Goal: Transaction & Acquisition: Purchase product/service

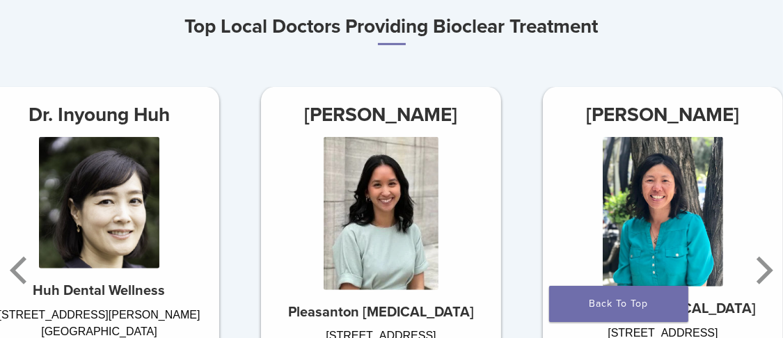
scroll to position [764, 0]
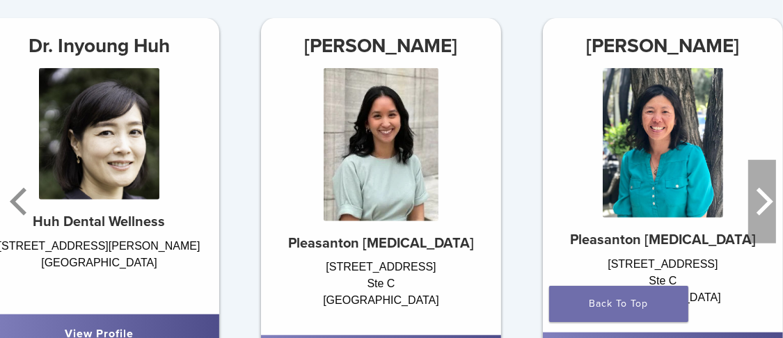
click at [758, 205] on icon "Next" at bounding box center [762, 201] width 28 height 83
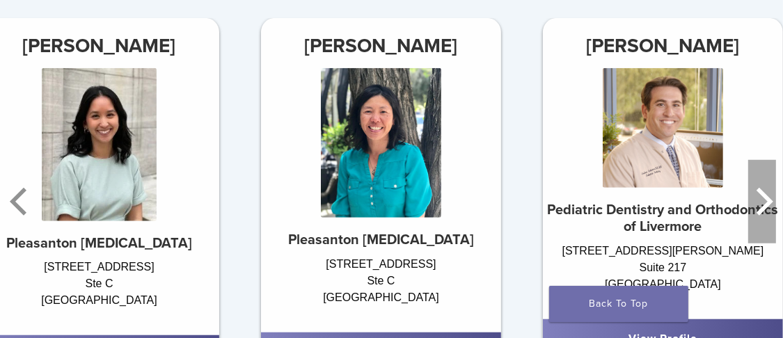
click at [755, 210] on icon "Next" at bounding box center [762, 201] width 28 height 83
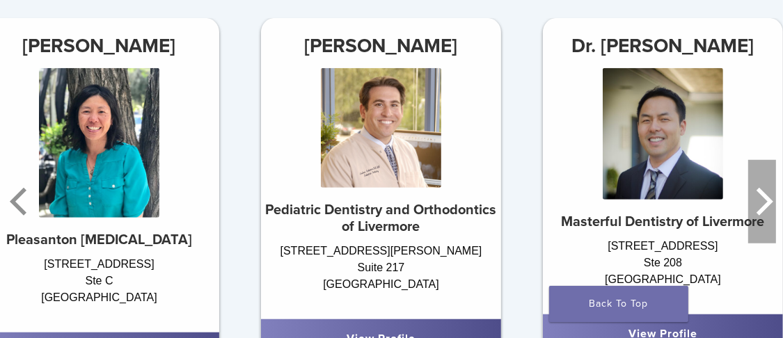
click at [755, 210] on icon "Next" at bounding box center [762, 201] width 28 height 83
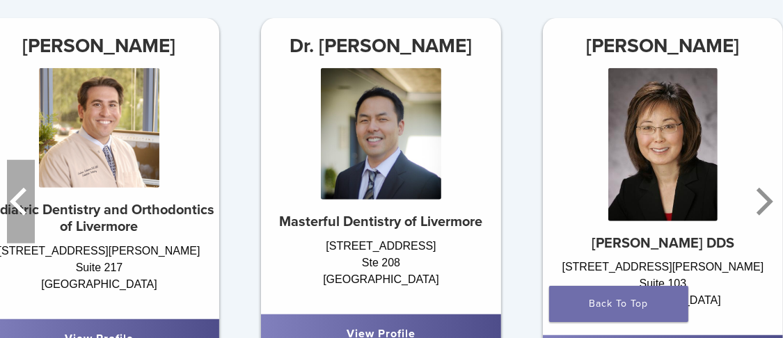
click at [12, 195] on icon "Previous" at bounding box center [21, 201] width 28 height 83
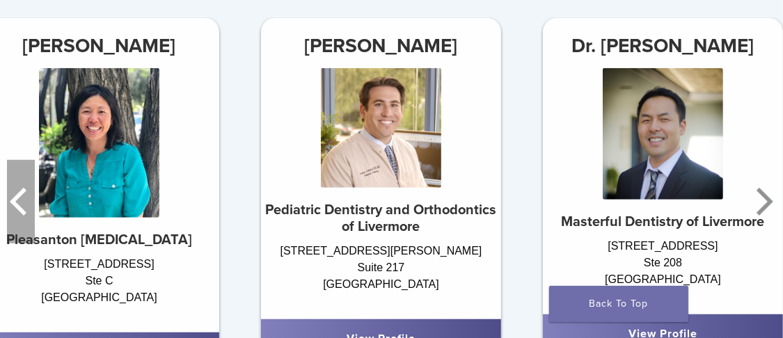
click at [13, 195] on icon "Previous" at bounding box center [21, 201] width 28 height 83
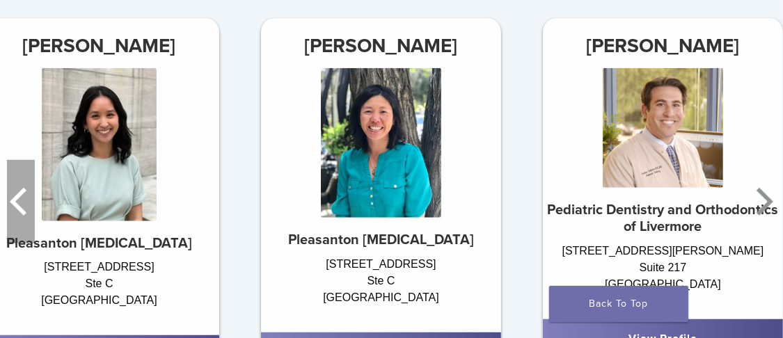
click at [13, 195] on icon "Previous" at bounding box center [21, 201] width 28 height 83
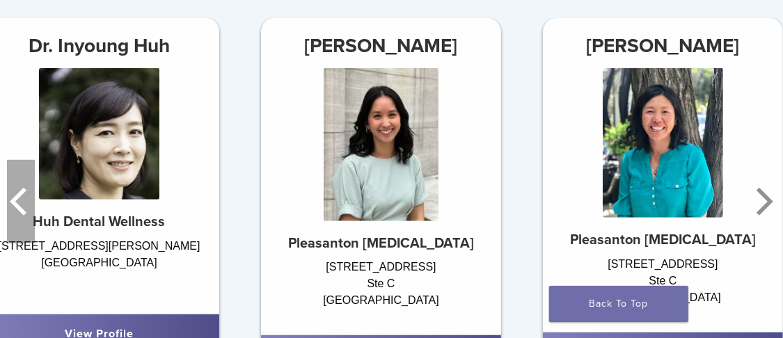
click at [13, 195] on icon "Previous" at bounding box center [21, 201] width 28 height 83
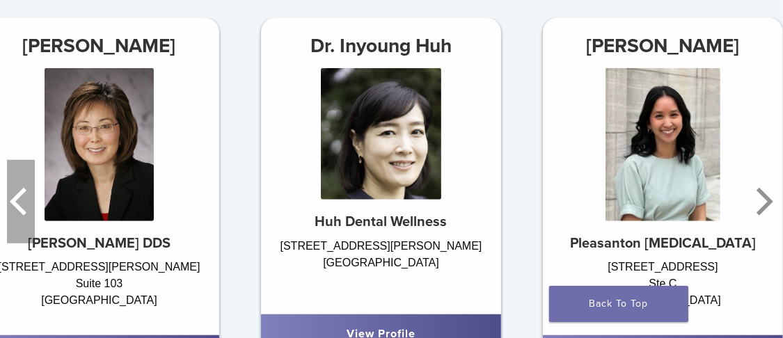
click at [19, 198] on icon "Previous" at bounding box center [18, 202] width 17 height 28
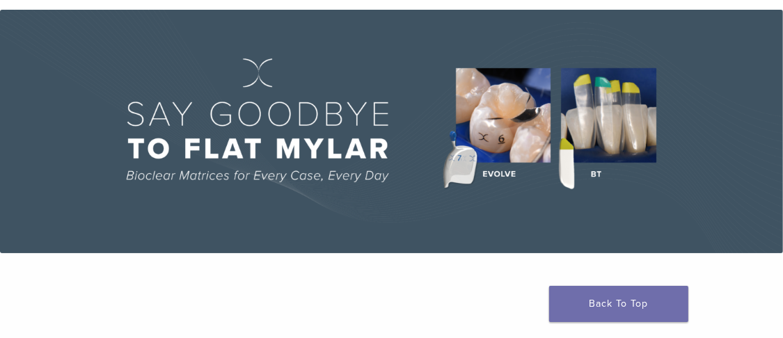
scroll to position [0, 0]
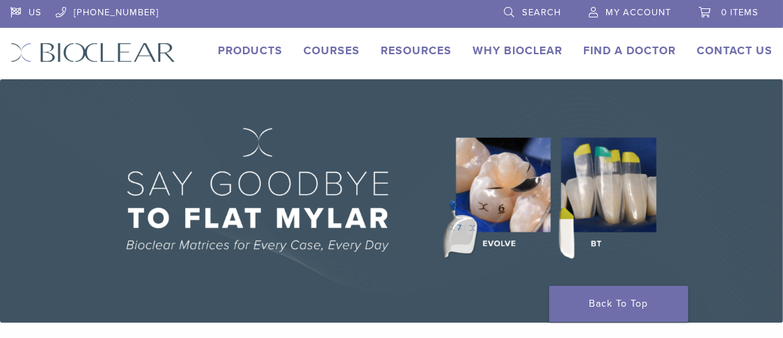
click at [243, 54] on link "Products" at bounding box center [250, 51] width 65 height 14
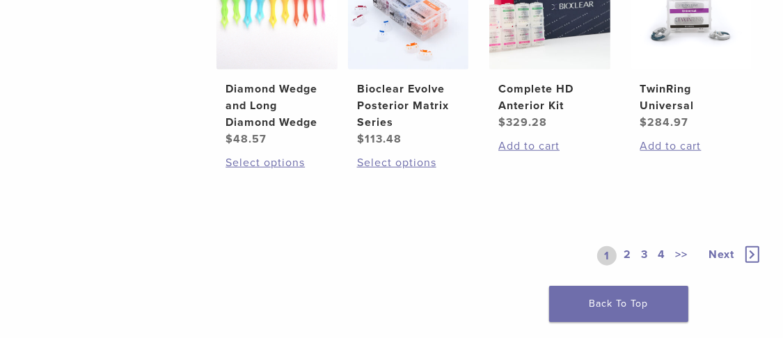
scroll to position [1182, 0]
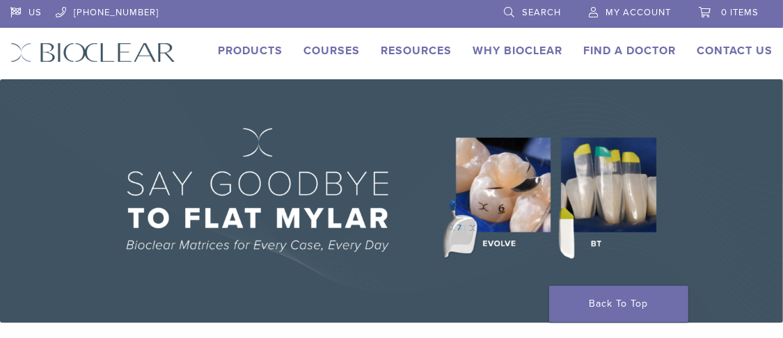
click at [616, 57] on li "Find A Doctor" at bounding box center [629, 50] width 93 height 17
click at [615, 52] on link "Find A Doctor" at bounding box center [629, 51] width 93 height 14
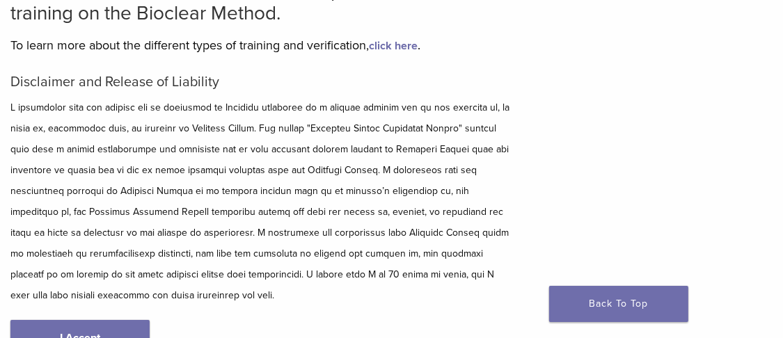
scroll to position [209, 0]
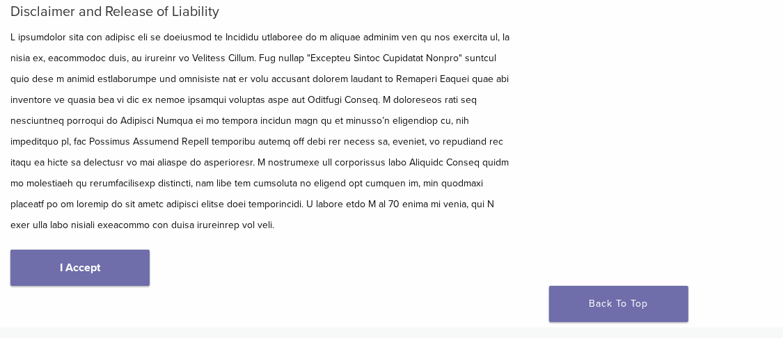
click at [141, 250] on link "I Accept" at bounding box center [79, 268] width 139 height 36
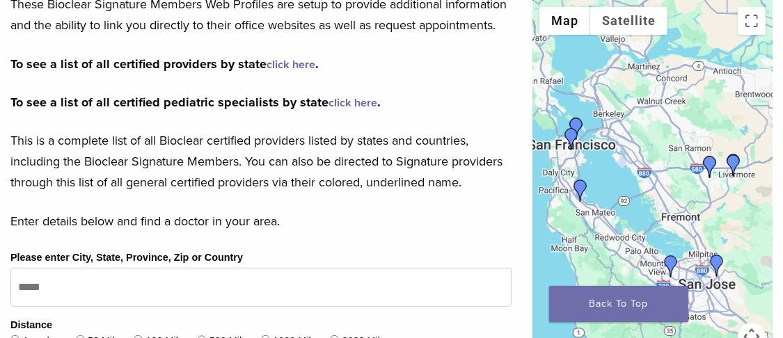
scroll to position [348, 0]
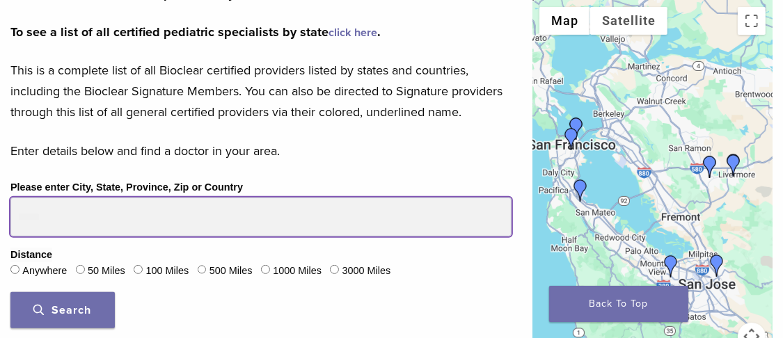
click at [79, 218] on input "Please enter City, State, Province, Zip or Country" at bounding box center [260, 217] width 501 height 39
click at [10, 292] on button "Search" at bounding box center [62, 310] width 104 height 36
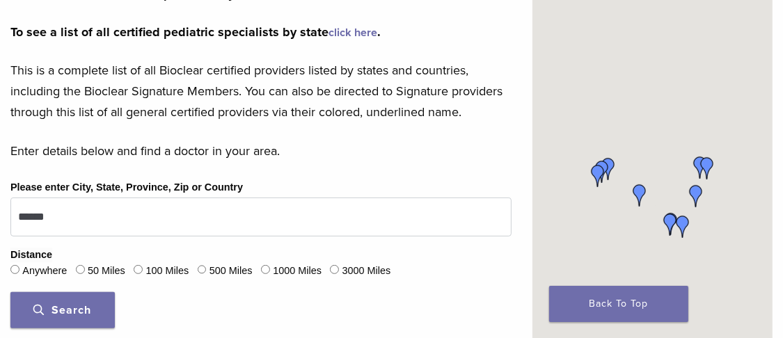
click at [61, 313] on span "Search" at bounding box center [63, 310] width 58 height 14
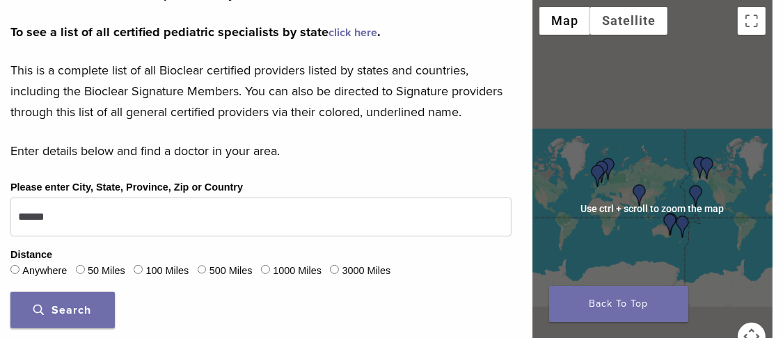
scroll to position [278, 0]
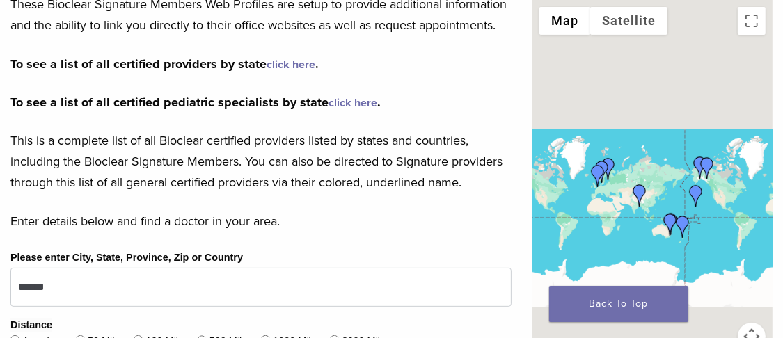
click at [634, 215] on div at bounding box center [652, 208] width 240 height 417
click at [636, 195] on img "Dr. Disha Agarwal" at bounding box center [639, 195] width 22 height 22
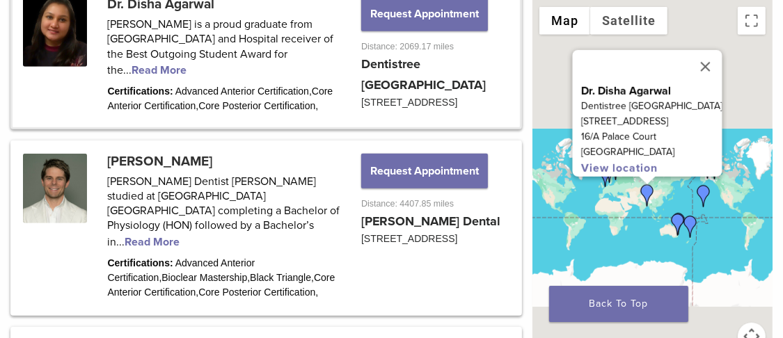
scroll to position [784, 0]
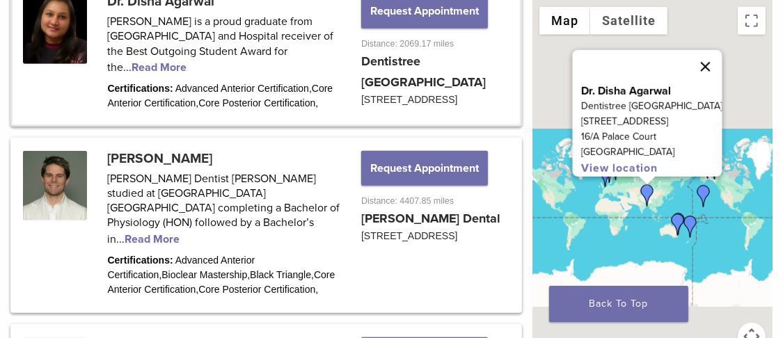
click at [701, 62] on button "Close" at bounding box center [704, 66] width 33 height 33
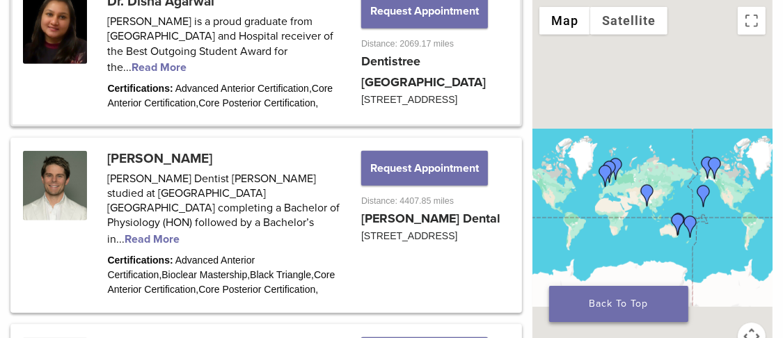
click at [631, 305] on link "Back To Top" at bounding box center [618, 304] width 139 height 36
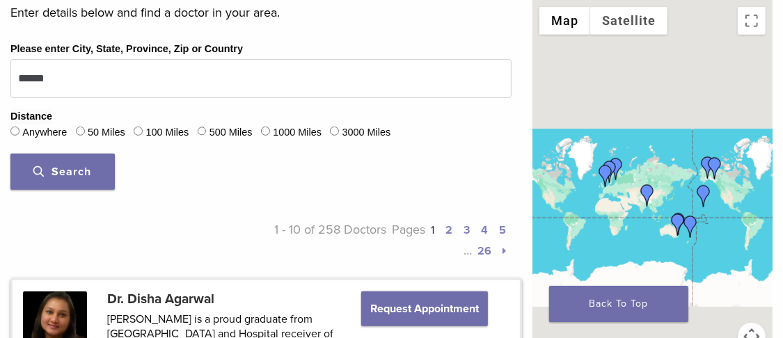
scroll to position [417, 0]
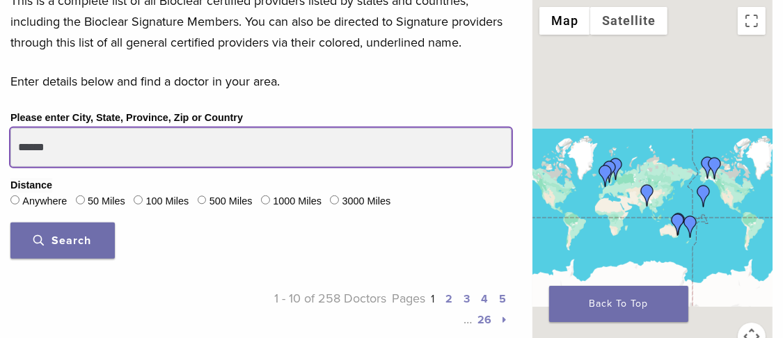
drag, startPoint x: 12, startPoint y: 141, endPoint x: -17, endPoint y: 136, distance: 29.6
type input "*****"
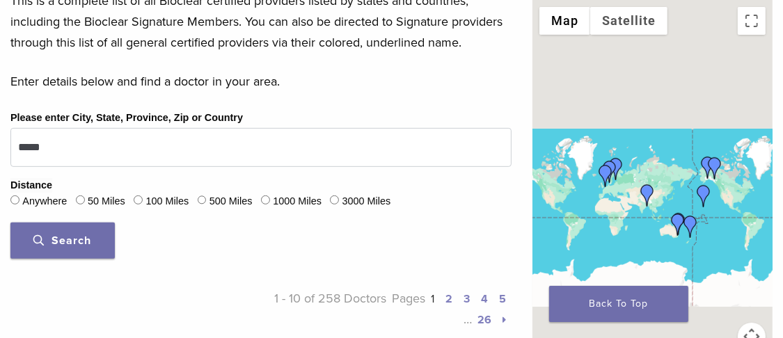
click at [83, 241] on span "Search" at bounding box center [63, 241] width 58 height 14
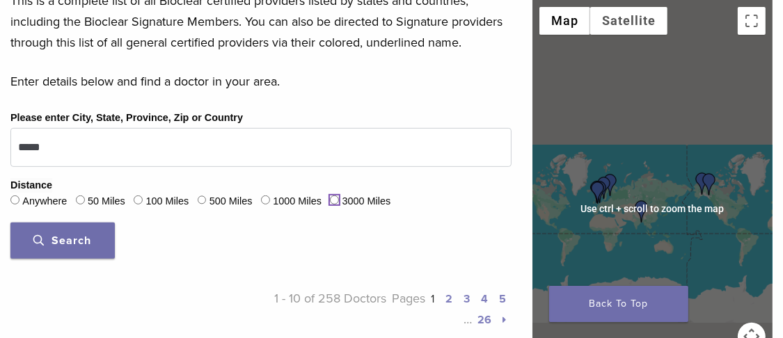
scroll to position [348, 0]
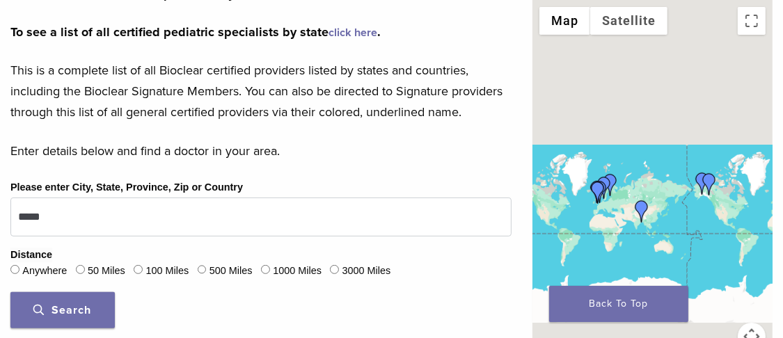
click at [609, 244] on div at bounding box center [652, 208] width 240 height 417
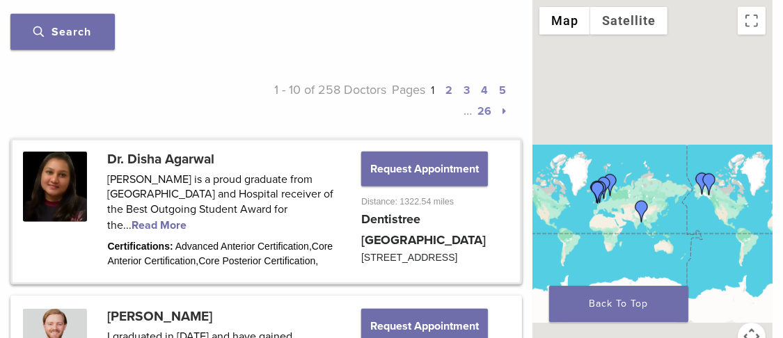
scroll to position [486, 0]
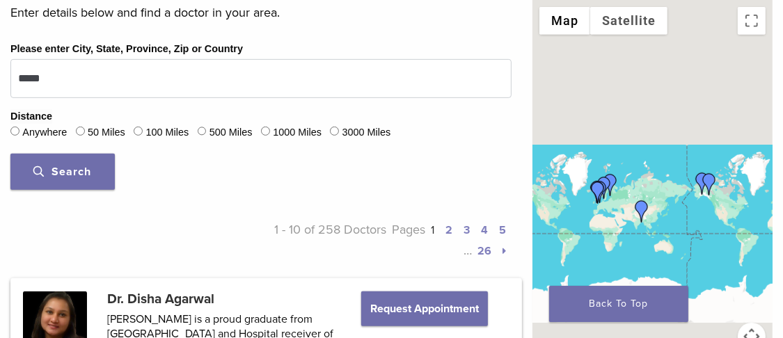
click at [604, 195] on img "Dr. Richard Brooks" at bounding box center [597, 193] width 22 height 22
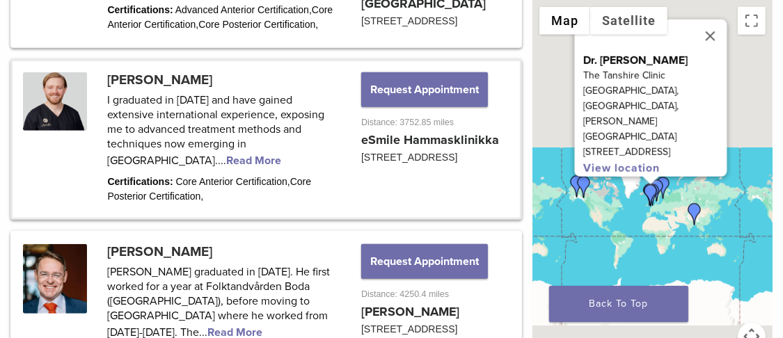
scroll to position [1002, 0]
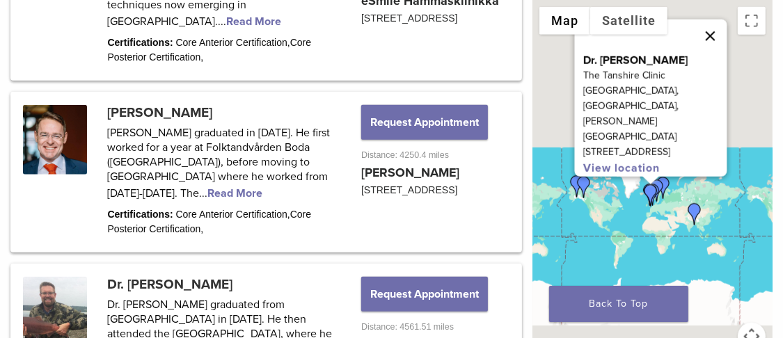
click at [708, 53] on button "Close" at bounding box center [709, 35] width 33 height 33
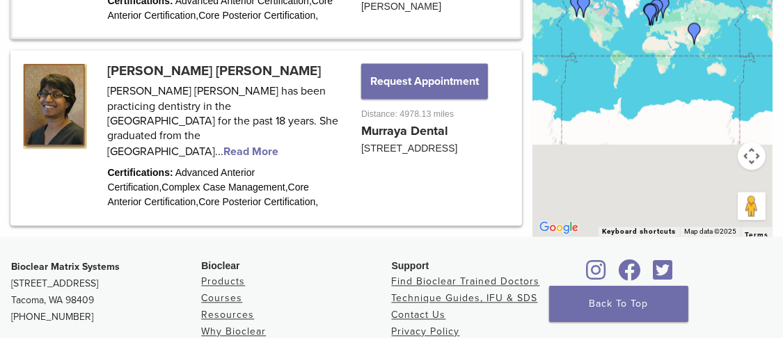
scroll to position [2445, 0]
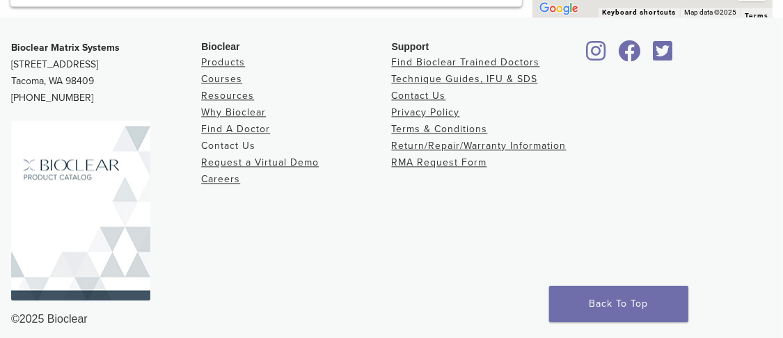
click at [241, 140] on link "Contact Us" at bounding box center [228, 146] width 54 height 12
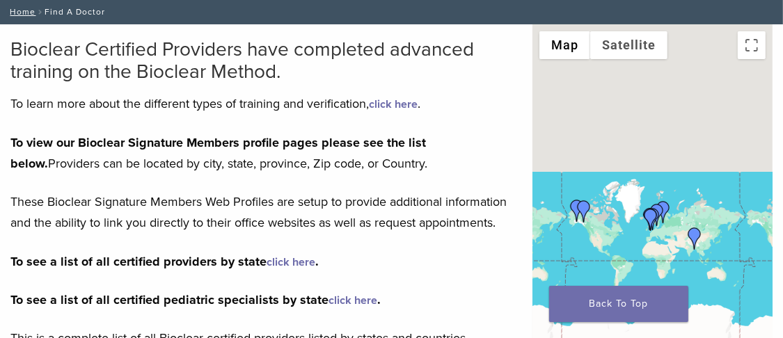
scroll to position [0, 0]
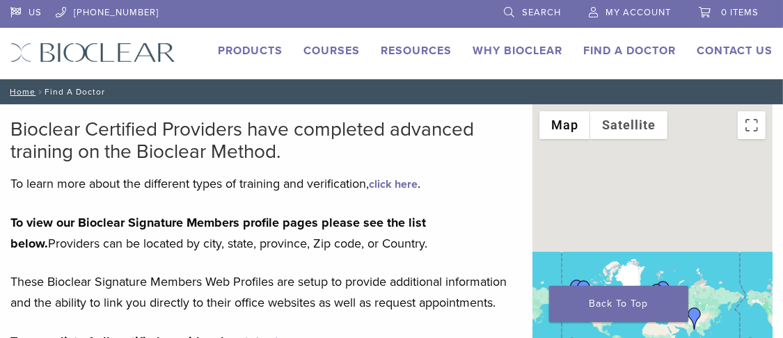
click at [237, 51] on link "Products" at bounding box center [250, 51] width 65 height 14
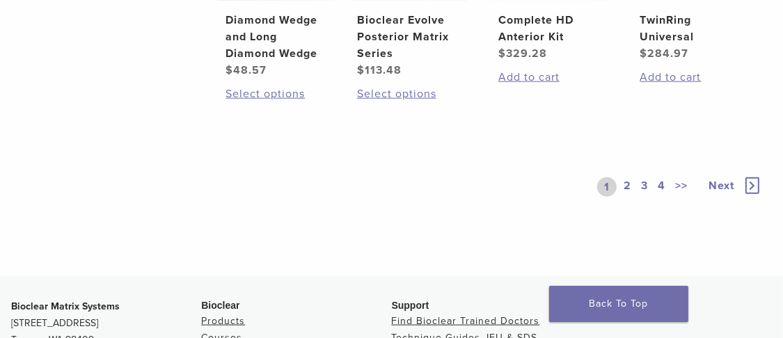
scroll to position [1182, 0]
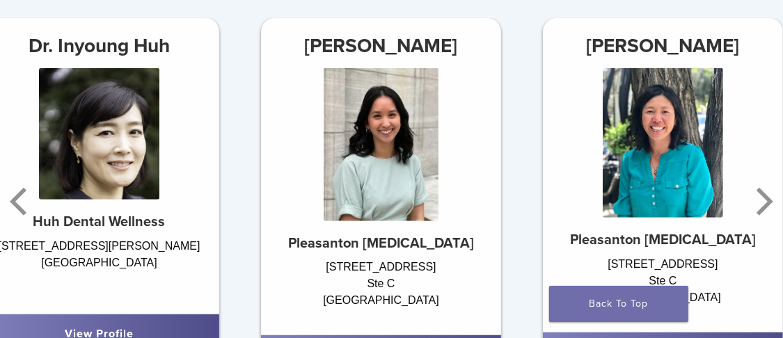
scroll to position [835, 0]
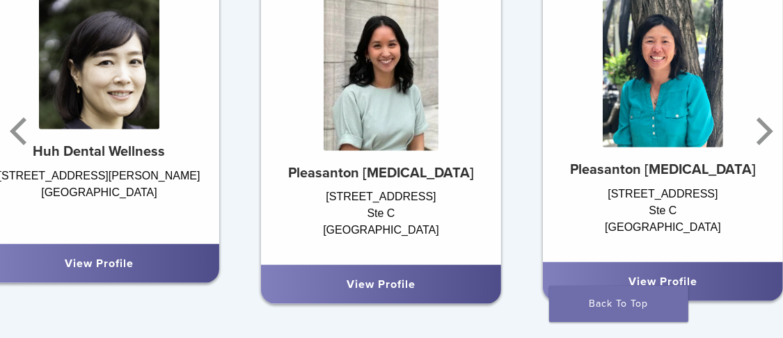
click at [628, 284] on link "View Profile" at bounding box center [662, 282] width 69 height 14
click at [621, 278] on div "View Profile" at bounding box center [663, 281] width 218 height 17
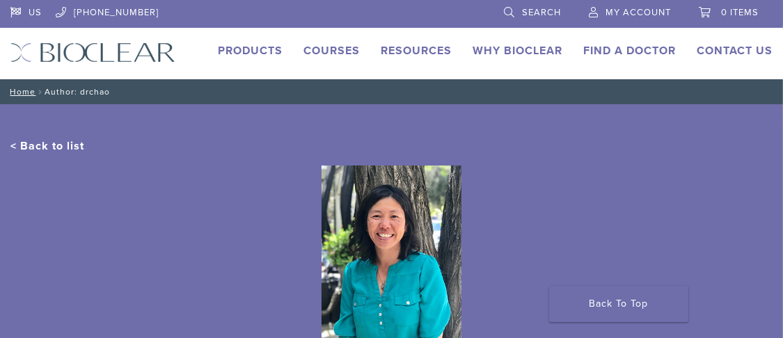
click at [649, 283] on div at bounding box center [391, 252] width 762 height 196
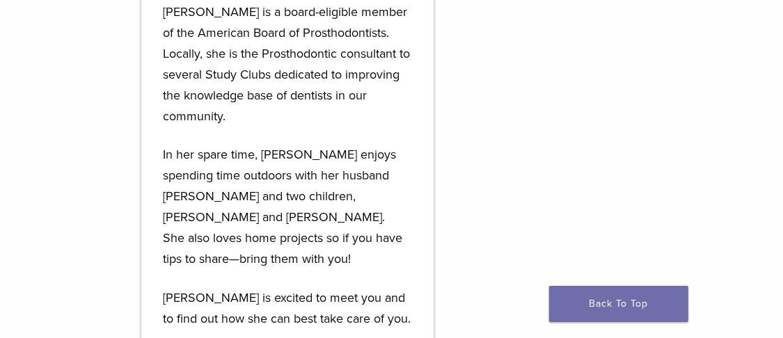
scroll to position [1321, 0]
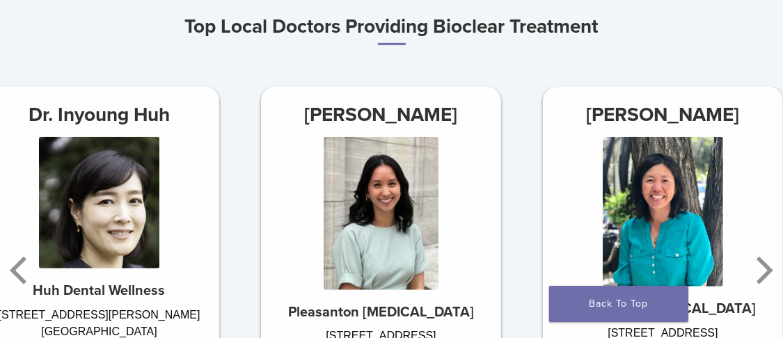
scroll to position [835, 0]
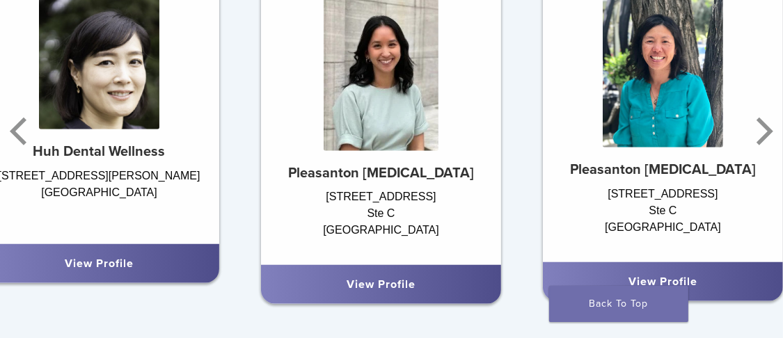
click at [383, 282] on link "View Profile" at bounding box center [380, 285] width 69 height 14
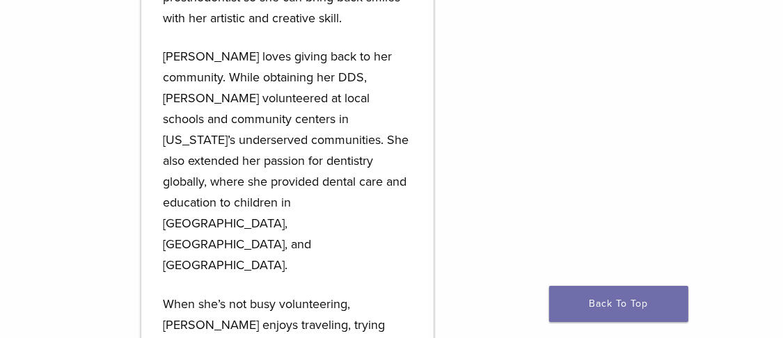
scroll to position [1251, 0]
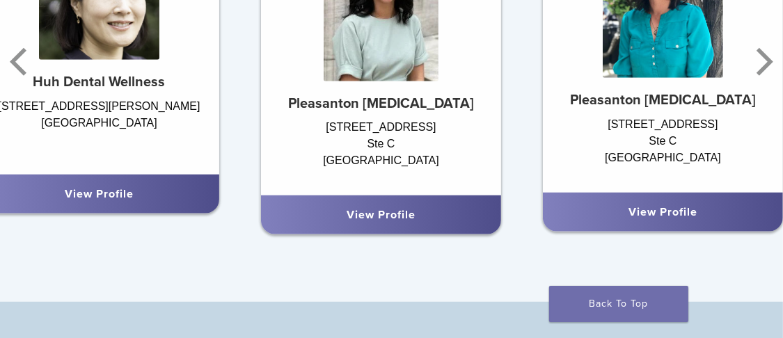
scroll to position [835, 0]
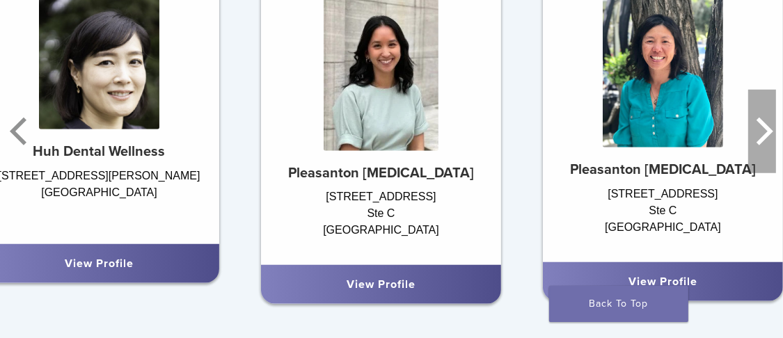
click at [764, 139] on icon "Next" at bounding box center [764, 132] width 17 height 28
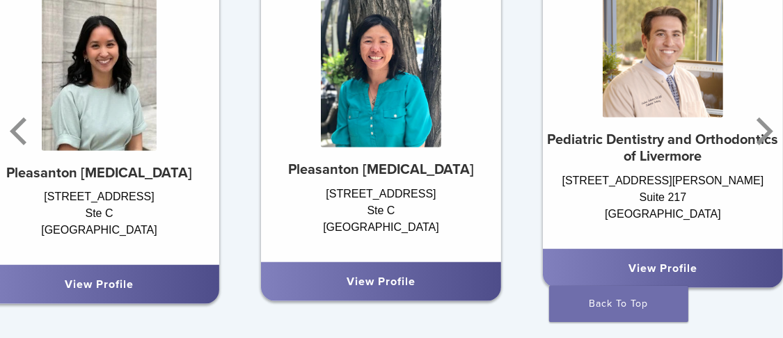
click at [670, 270] on link "View Profile" at bounding box center [662, 269] width 69 height 14
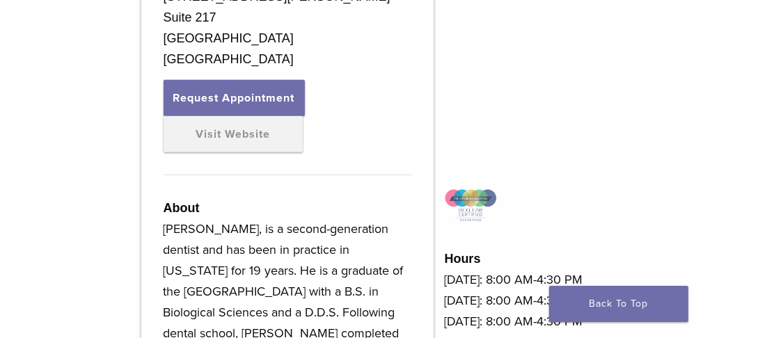
scroll to position [696, 0]
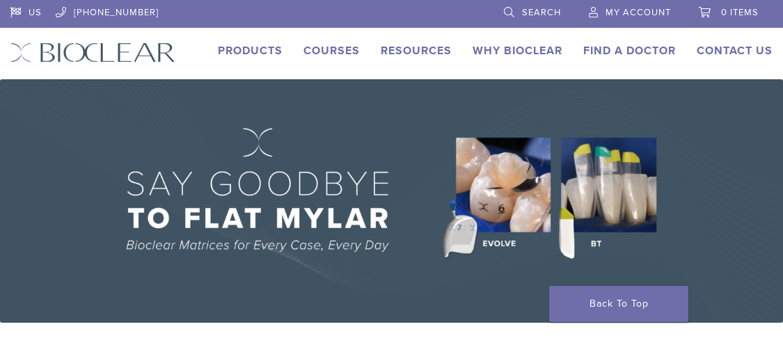
scroll to position [835, 0]
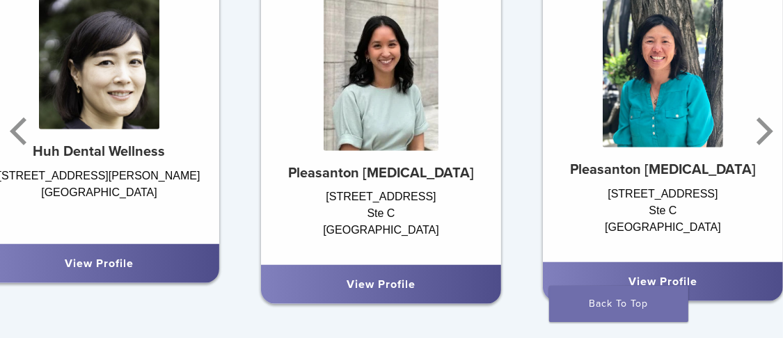
click at [101, 268] on link "View Profile" at bounding box center [99, 264] width 69 height 14
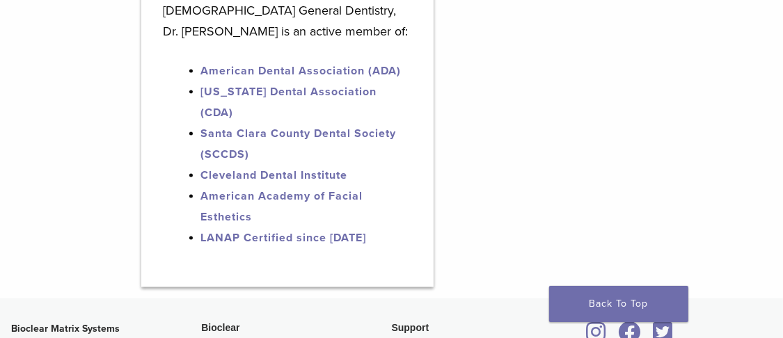
scroll to position [1530, 0]
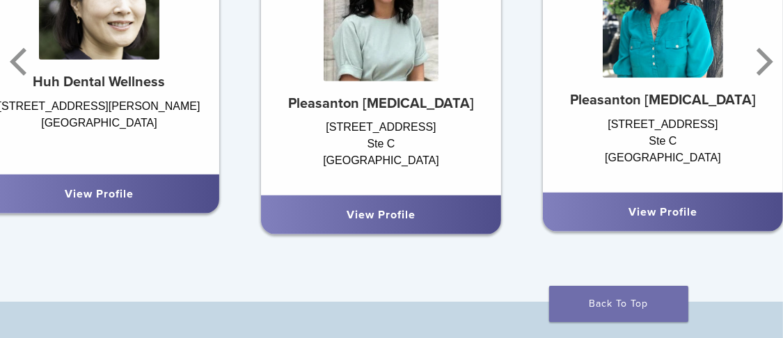
scroll to position [835, 0]
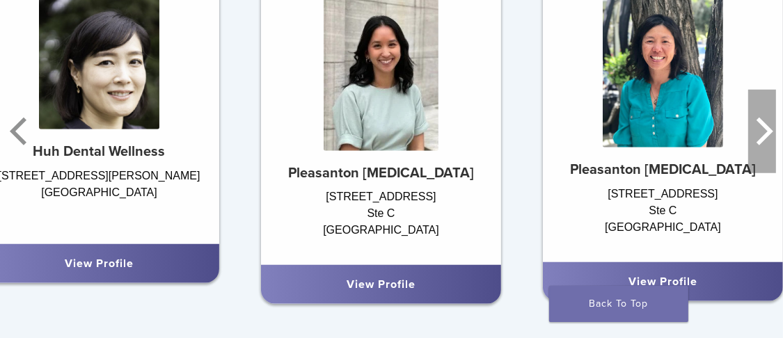
click at [755, 136] on icon "Next" at bounding box center [762, 131] width 28 height 83
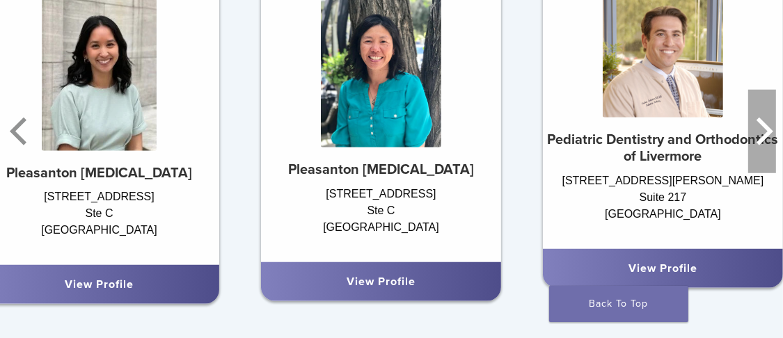
click at [752, 136] on icon "Next" at bounding box center [762, 131] width 28 height 83
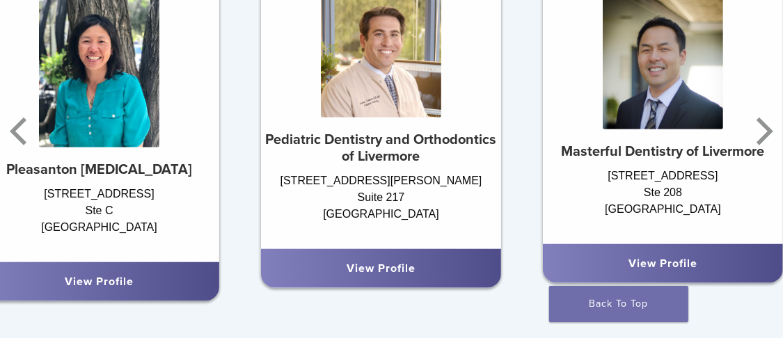
click at [676, 271] on link "View Profile" at bounding box center [662, 264] width 69 height 14
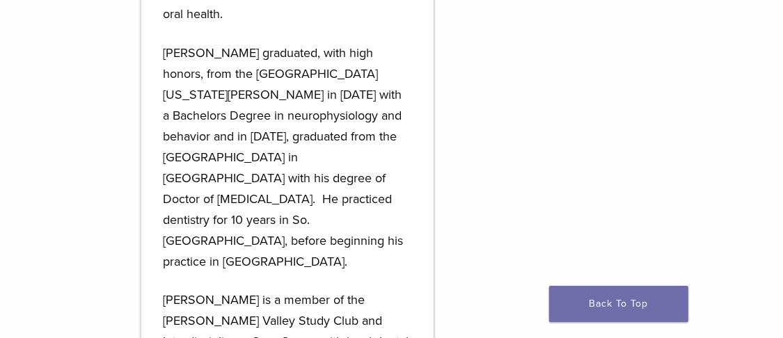
scroll to position [904, 0]
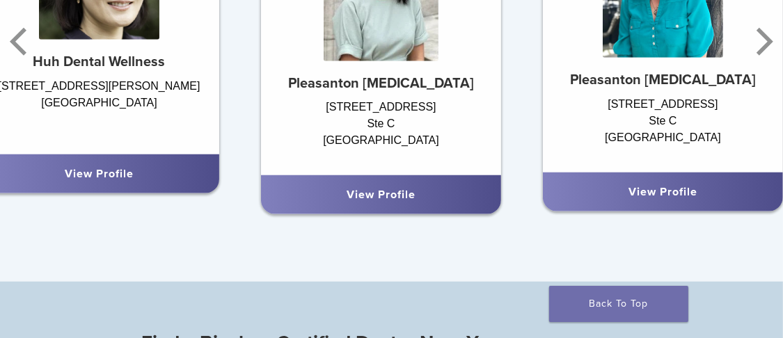
scroll to position [854, 0]
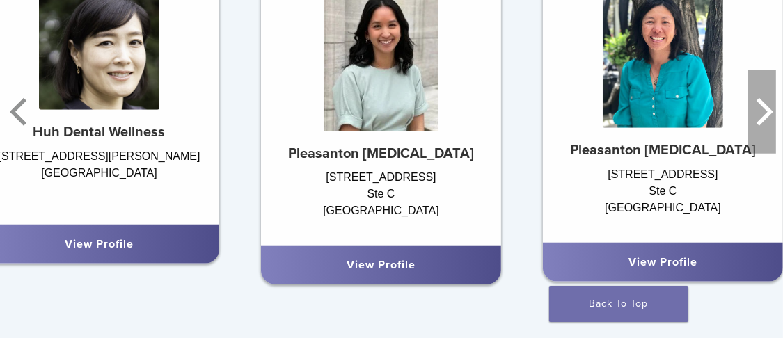
click at [765, 115] on icon "Next" at bounding box center [764, 112] width 17 height 28
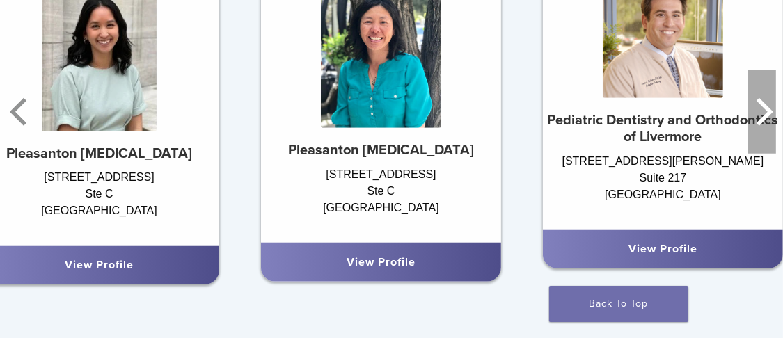
click at [765, 115] on icon "Next" at bounding box center [764, 112] width 17 height 28
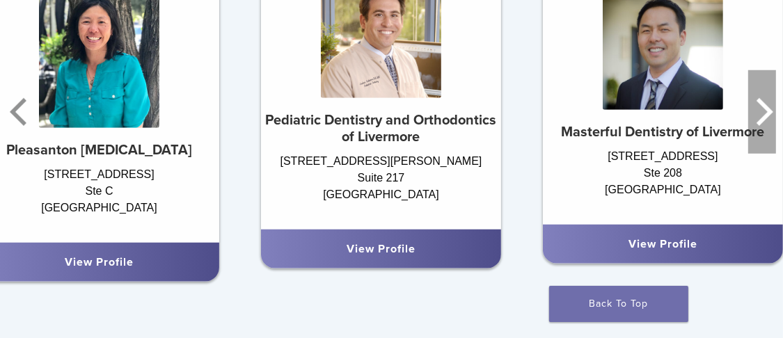
click at [765, 115] on icon "Next" at bounding box center [764, 112] width 17 height 28
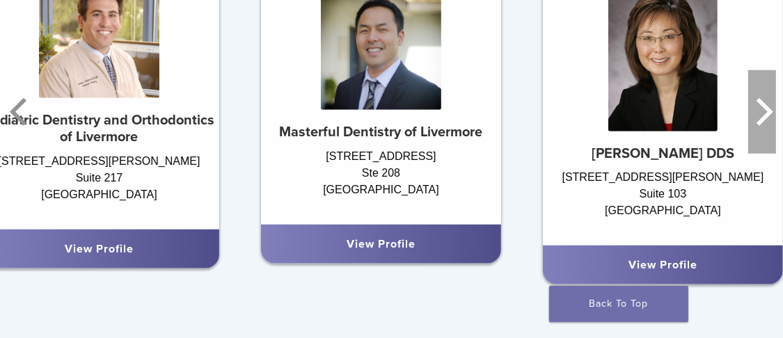
click at [765, 115] on icon "Next" at bounding box center [764, 112] width 17 height 28
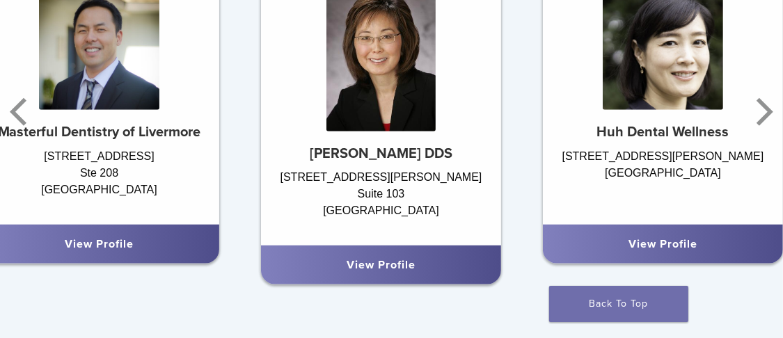
click at [401, 272] on link "View Profile" at bounding box center [380, 265] width 69 height 14
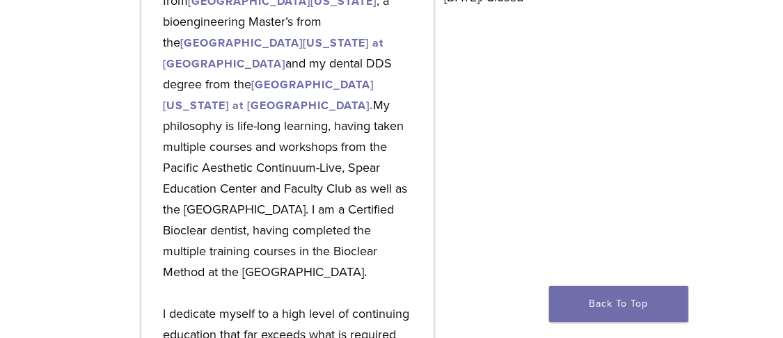
scroll to position [904, 0]
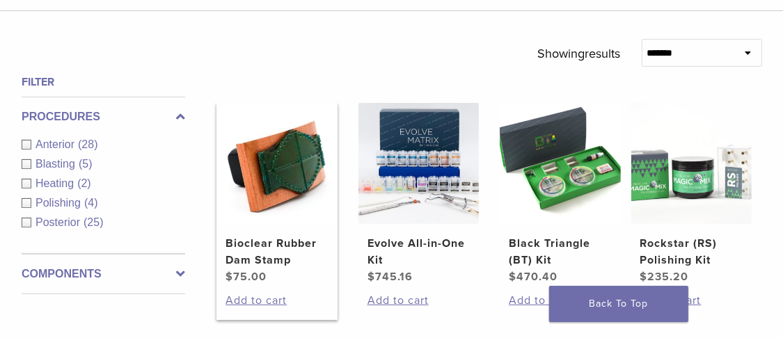
scroll to position [486, 0]
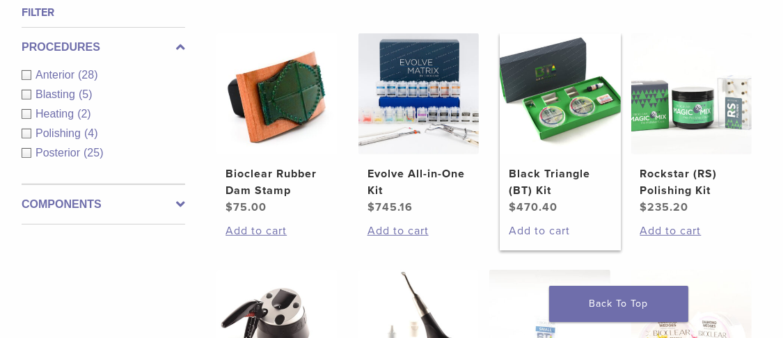
click at [532, 230] on link "Add to cart" at bounding box center [559, 231] width 102 height 17
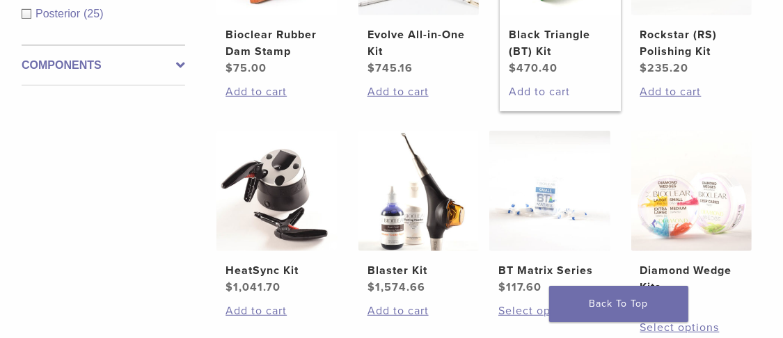
scroll to position [696, 0]
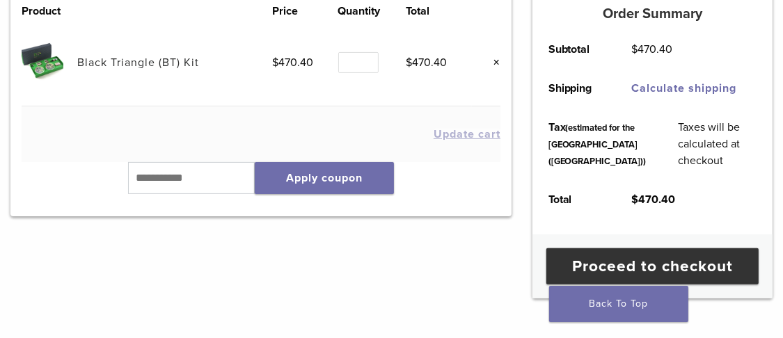
scroll to position [209, 0]
